Goal: Submit feedback/report problem

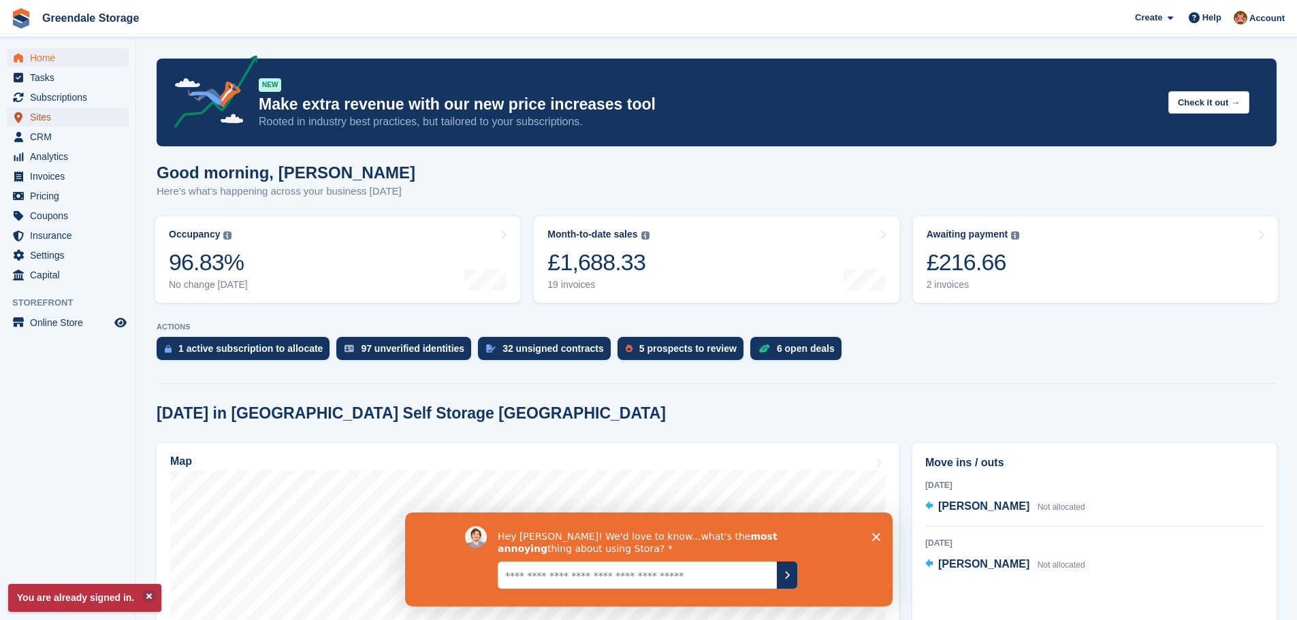
click at [36, 116] on span "Sites" at bounding box center [71, 117] width 82 height 19
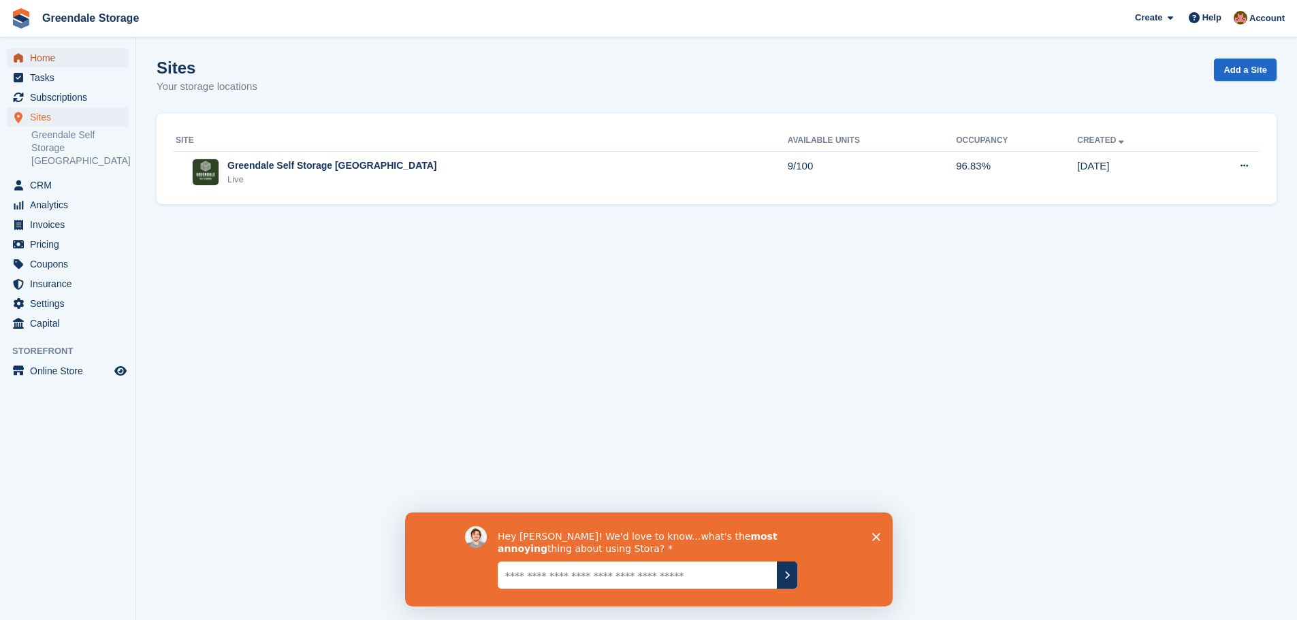
click at [44, 59] on span "Home" at bounding box center [71, 57] width 82 height 19
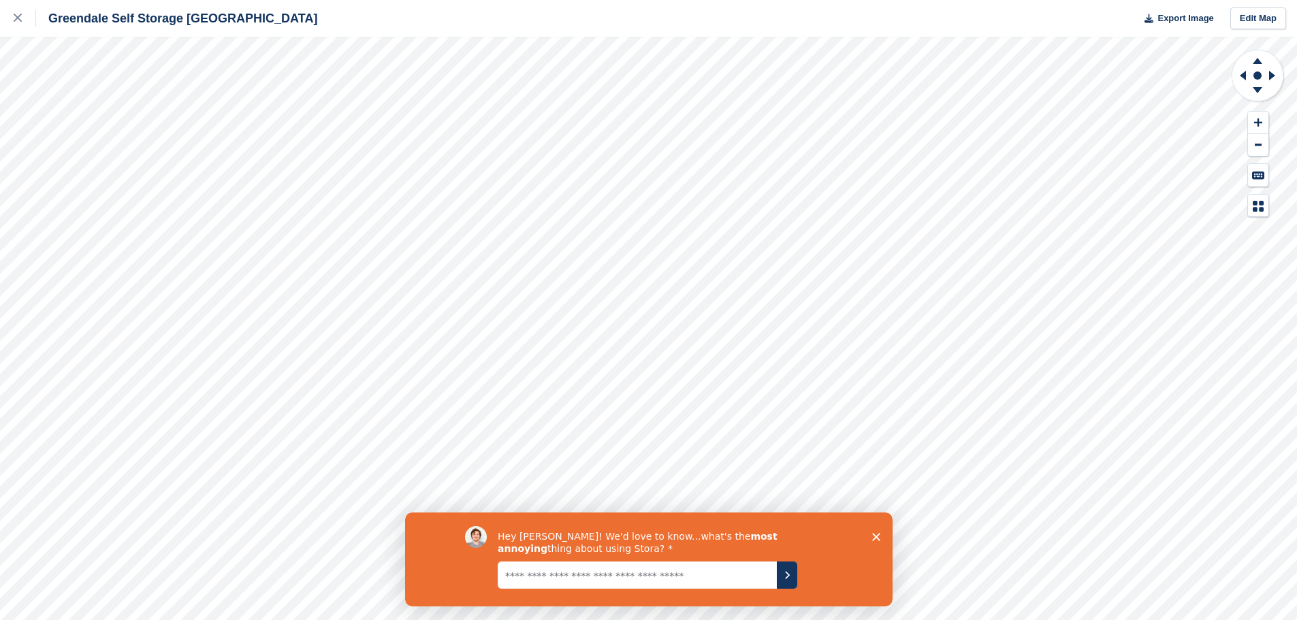
click at [525, 576] on textarea "Give it to us straight... we can take it" at bounding box center [636, 574] width 279 height 27
type textarea "*"
click at [878, 539] on polygon "Close survey" at bounding box center [875, 536] width 8 height 8
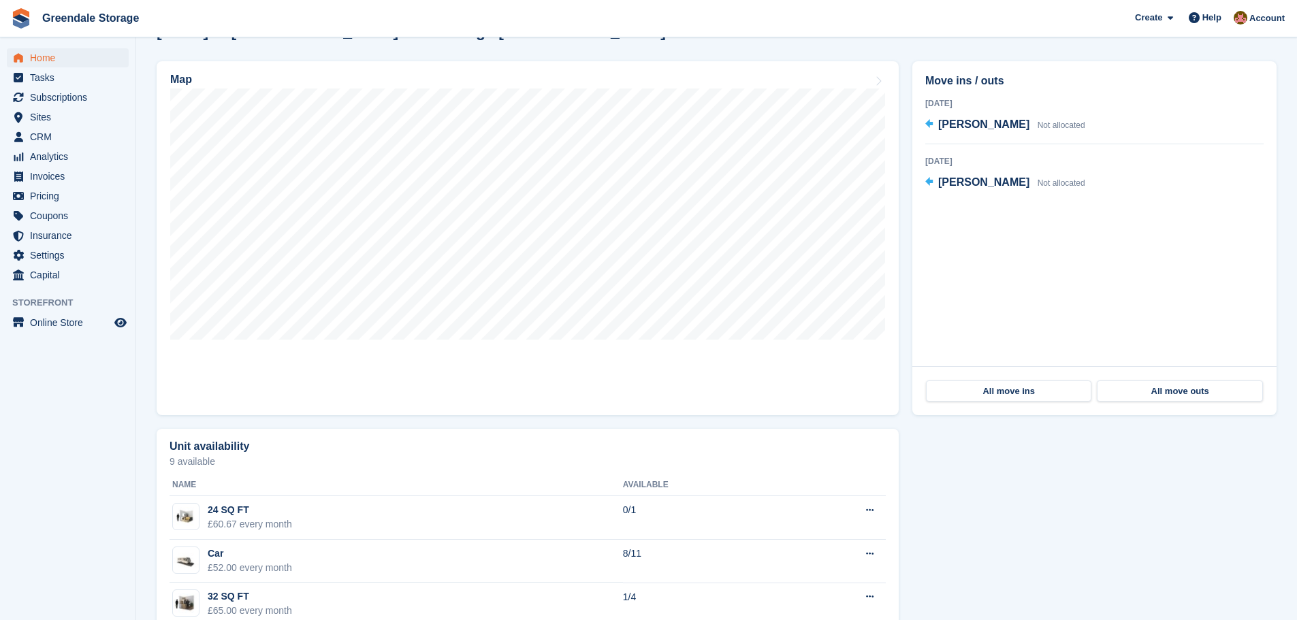
scroll to position [408, 0]
